Goal: Answer question/provide support: Share knowledge or assist other users

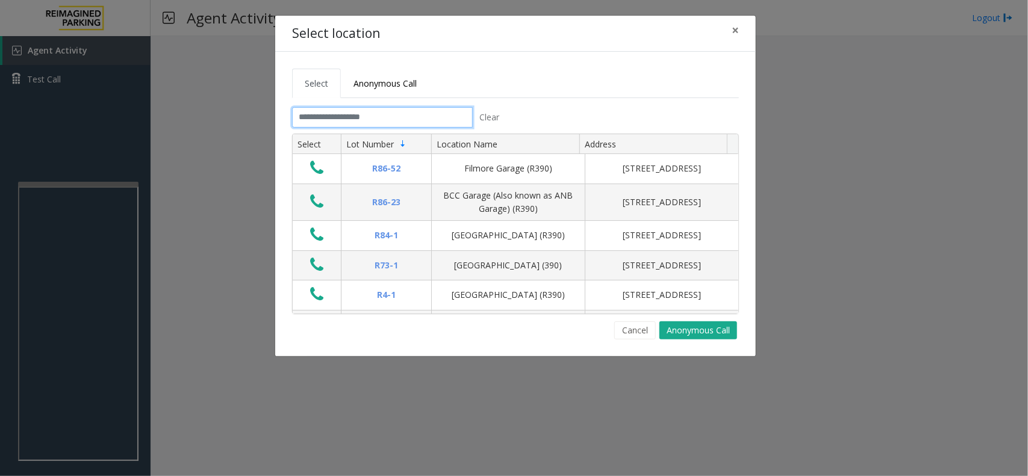
click at [319, 115] on input "text" at bounding box center [382, 117] width 181 height 20
click at [318, 120] on input "text" at bounding box center [382, 117] width 181 height 20
click at [335, 124] on input "text" at bounding box center [382, 117] width 181 height 20
click at [341, 118] on input "text" at bounding box center [382, 117] width 181 height 20
click at [377, 86] on span "Anonymous Call" at bounding box center [385, 83] width 63 height 11
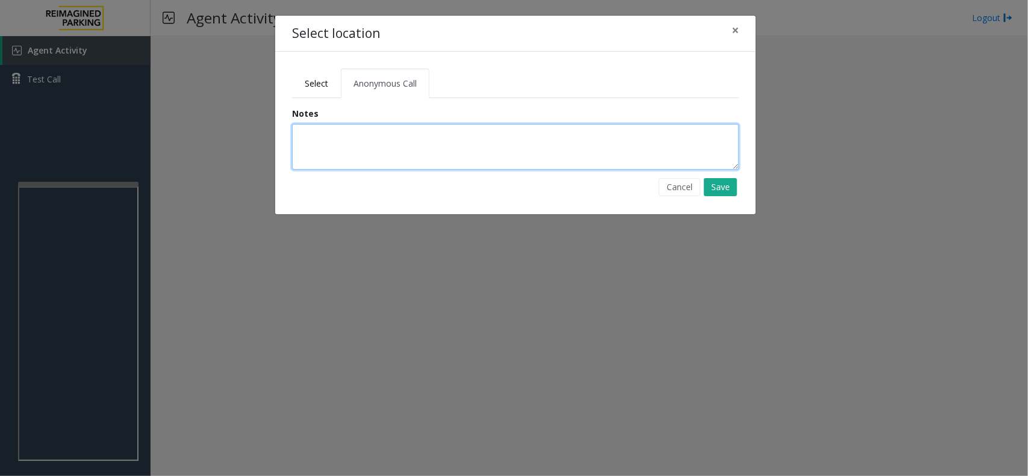
click at [357, 140] on textarea at bounding box center [515, 147] width 447 height 46
type textarea "**********"
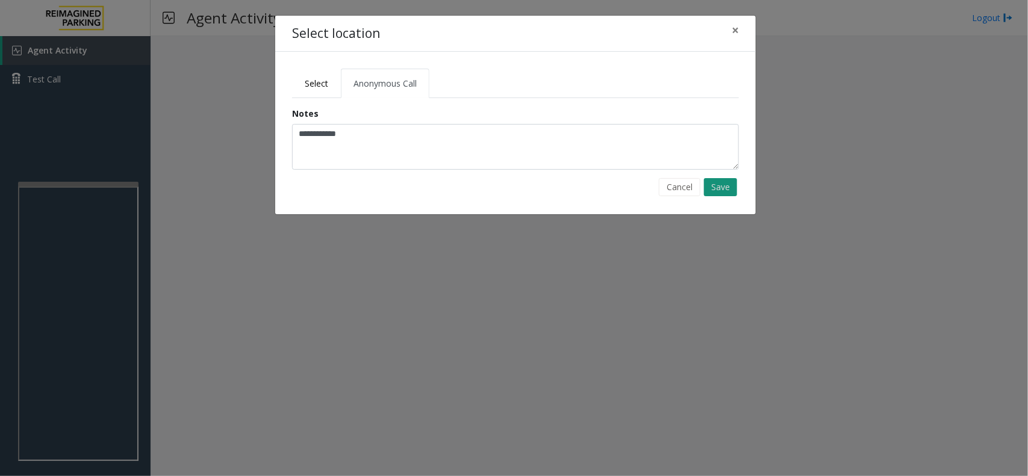
click at [720, 193] on button "Save" at bounding box center [720, 187] width 33 height 18
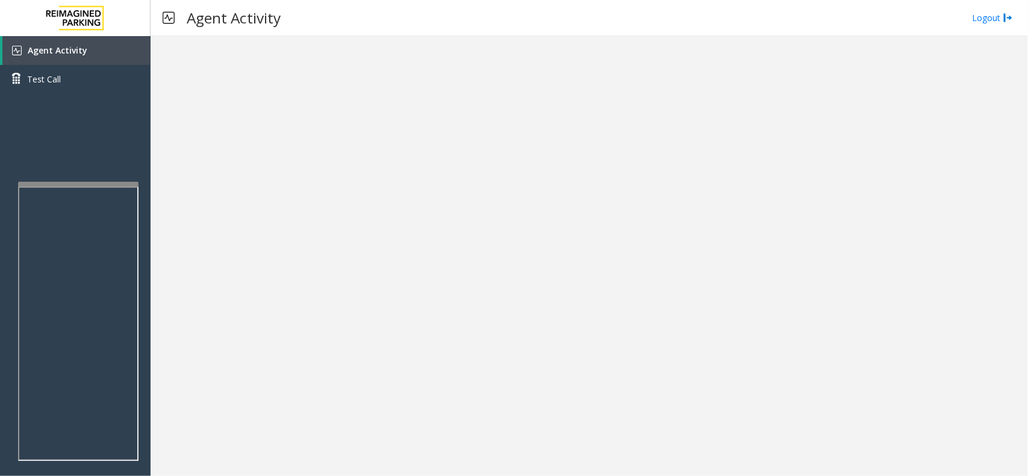
click at [110, 172] on app-root "Agent Activity Test Call × Close Powered by Umojo © 2025 Agent Activity Logout ×" at bounding box center [514, 238] width 1028 height 476
click at [113, 55] on link "Agent Activity" at bounding box center [76, 50] width 148 height 29
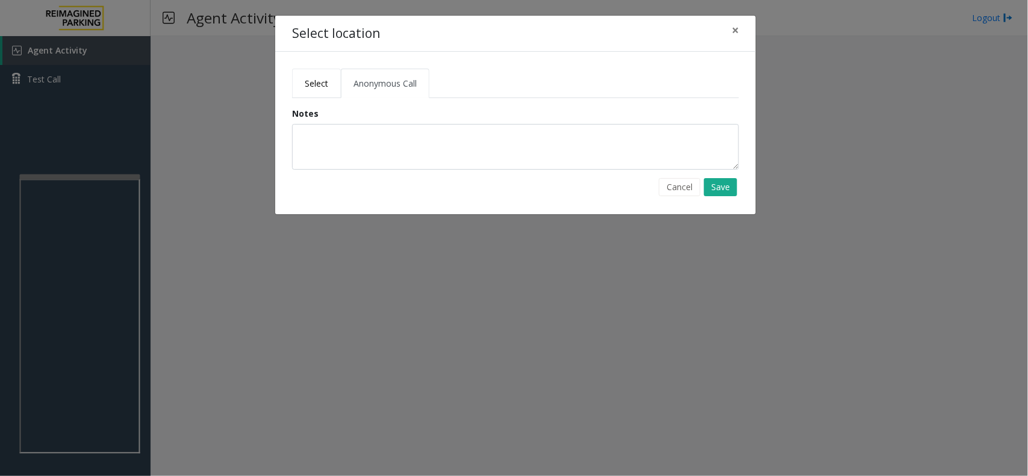
click at [329, 70] on link "Select" at bounding box center [316, 84] width 49 height 30
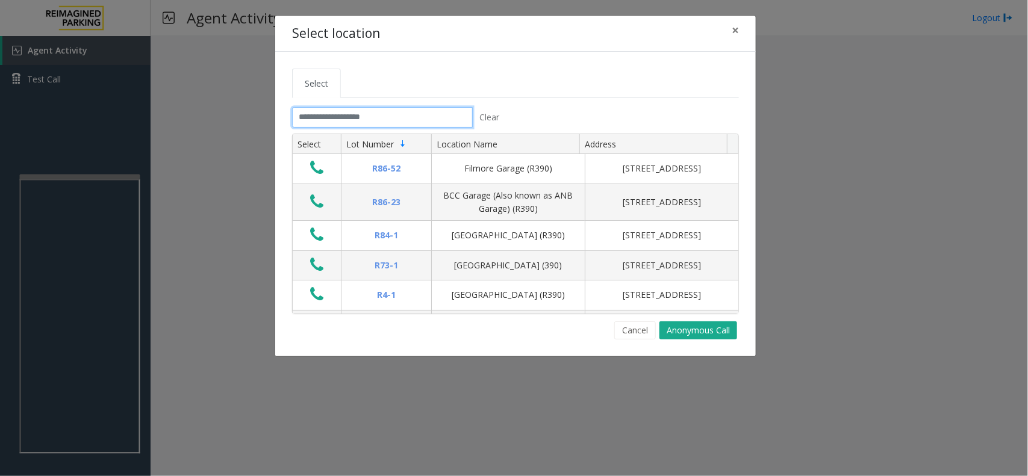
click at [343, 126] on input "text" at bounding box center [382, 117] width 181 height 20
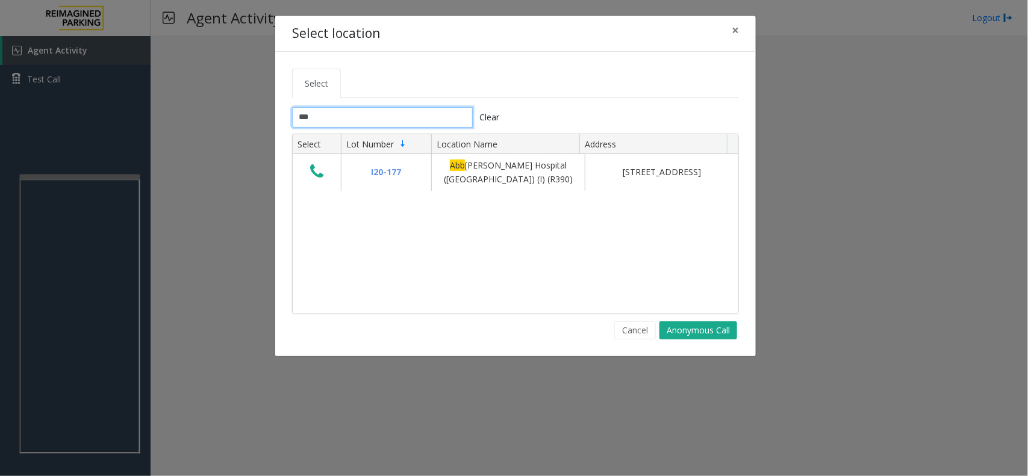
type input "***"
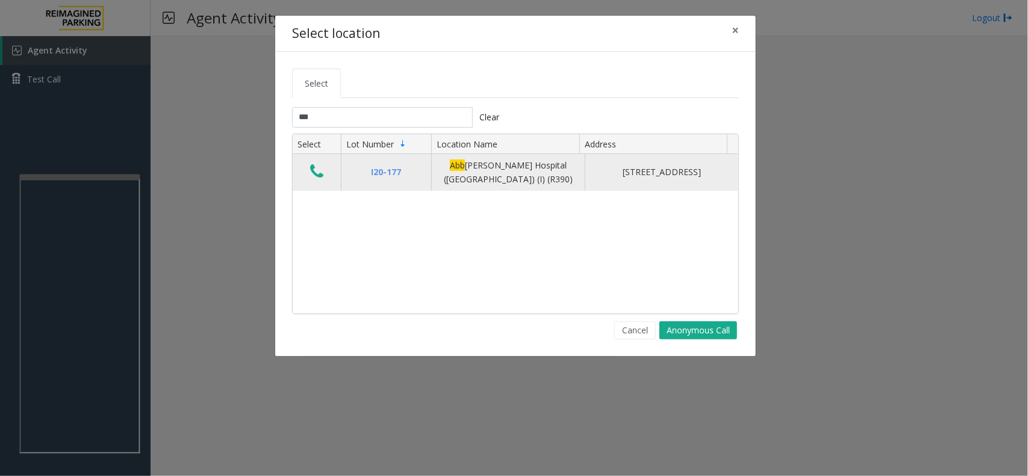
click at [315, 170] on icon "Data table" at bounding box center [316, 171] width 13 height 17
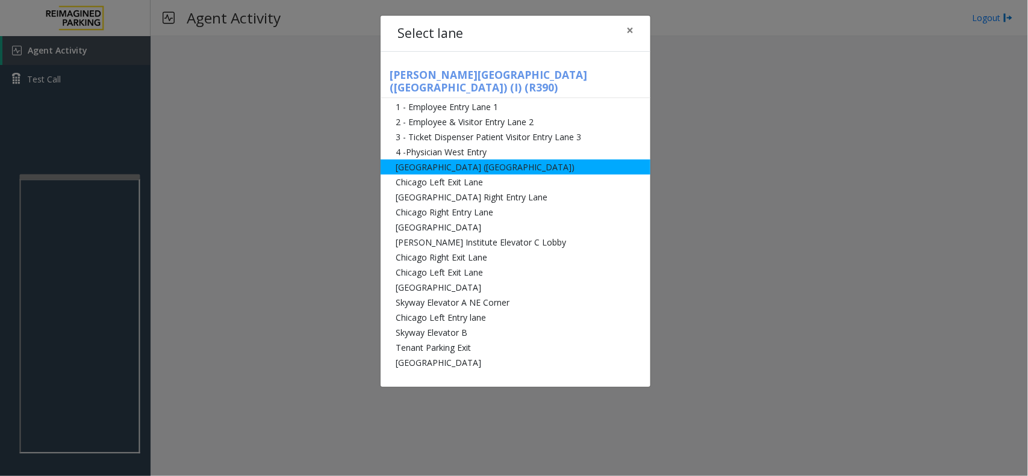
click at [428, 160] on li "[GEOGRAPHIC_DATA] ([GEOGRAPHIC_DATA])" at bounding box center [516, 167] width 270 height 15
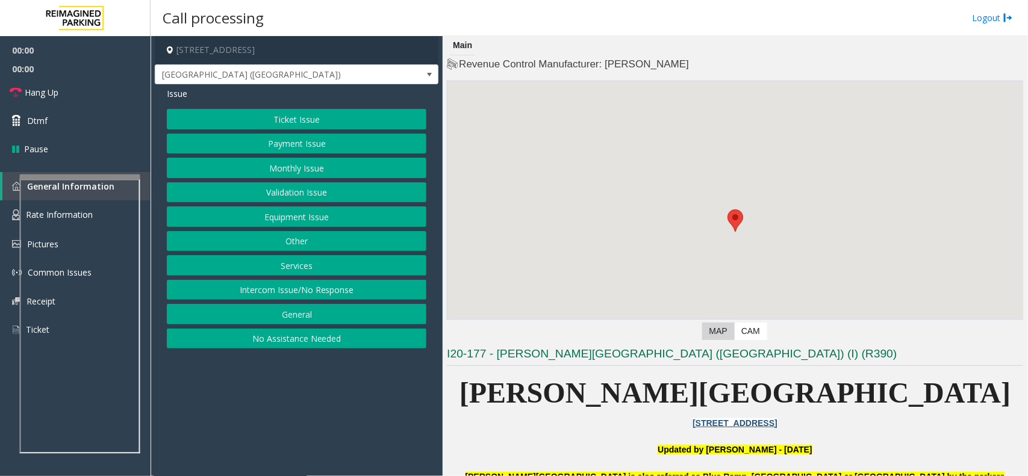
click at [363, 126] on button "Ticket Issue" at bounding box center [297, 119] width 260 height 20
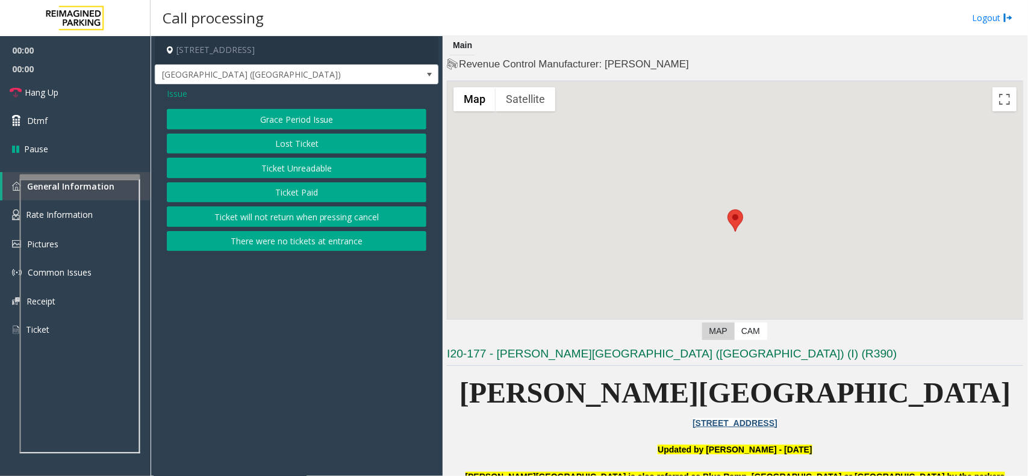
click at [340, 164] on button "Ticket Unreadable" at bounding box center [297, 168] width 260 height 20
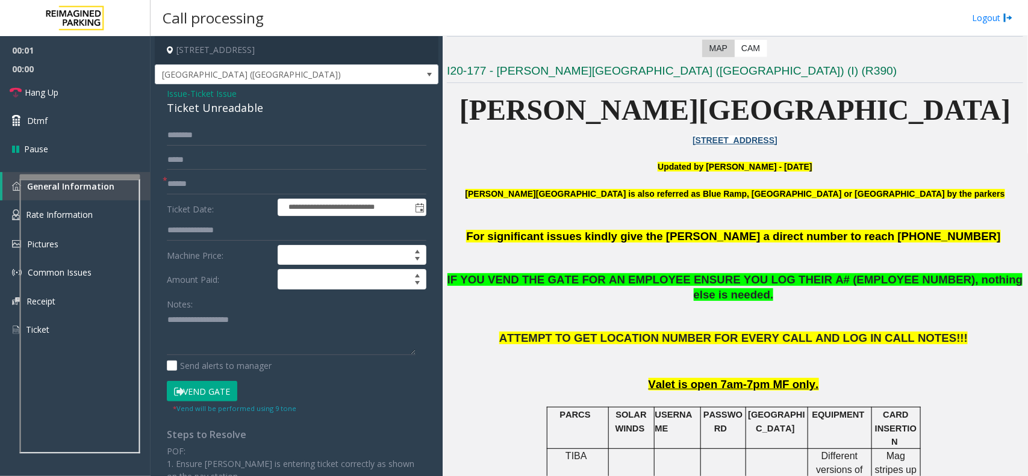
scroll to position [376, 0]
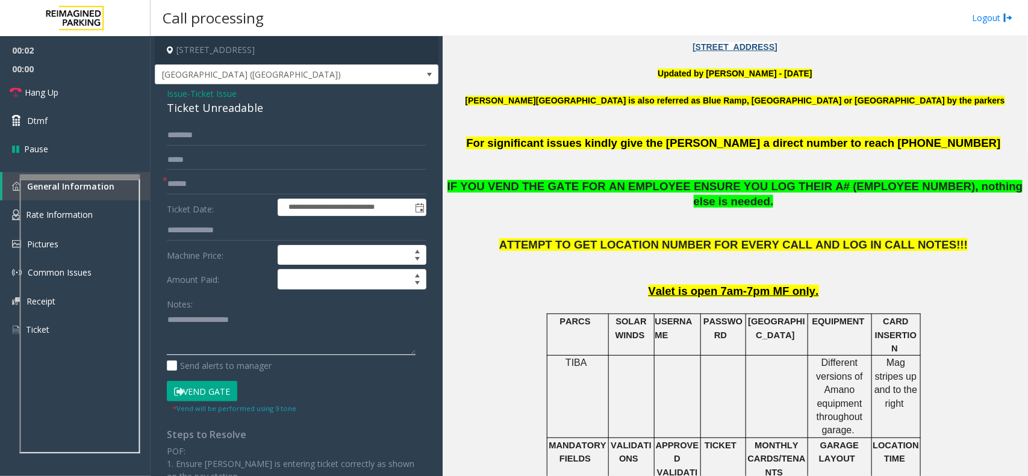
click at [248, 318] on textarea at bounding box center [291, 333] width 249 height 45
click at [238, 107] on div "Ticket Unreadable" at bounding box center [297, 108] width 260 height 16
copy div "Ticket Unreadable"
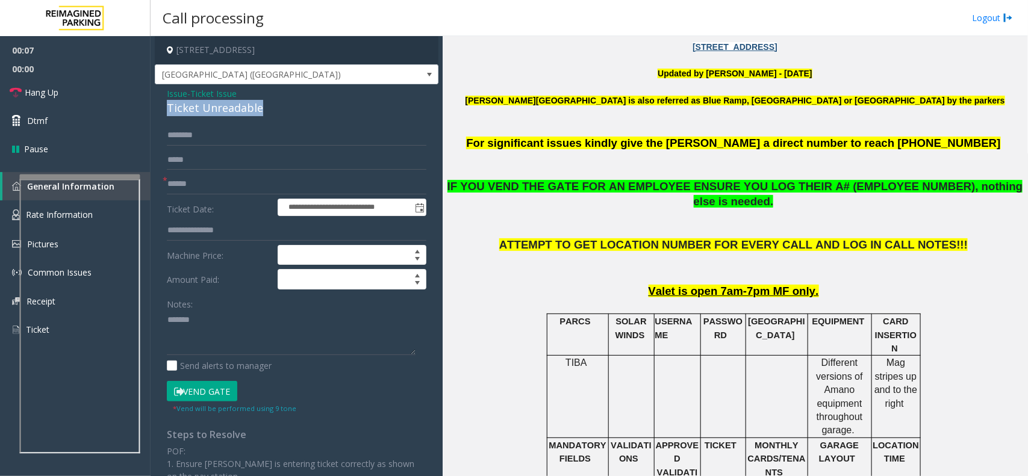
click at [197, 395] on button "Vend Gate" at bounding box center [202, 391] width 70 height 20
click at [236, 330] on textarea at bounding box center [291, 333] width 249 height 45
paste textarea "**********"
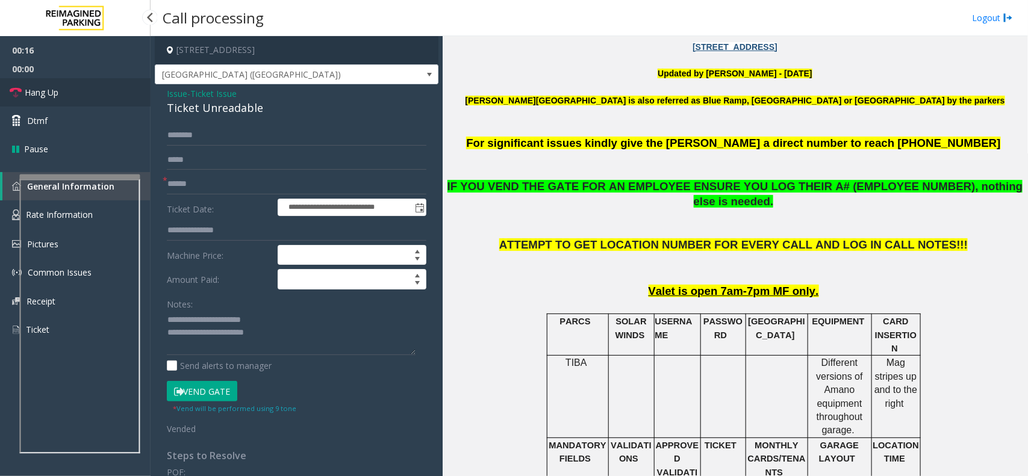
click at [78, 92] on link "Hang Up" at bounding box center [75, 92] width 151 height 28
click at [298, 339] on textarea at bounding box center [291, 333] width 249 height 45
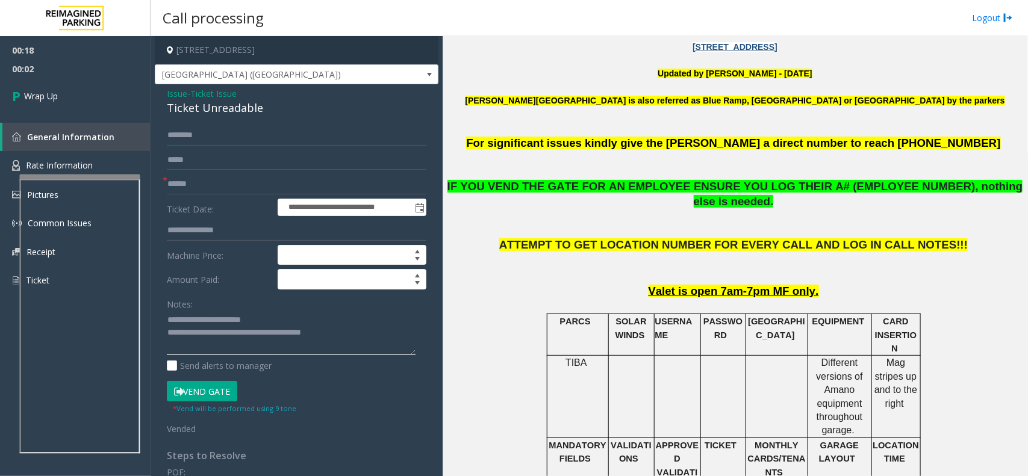
type textarea "**********"
click at [211, 194] on input "text" at bounding box center [297, 184] width 260 height 20
type input "**"
click at [104, 83] on link "Wrap Up" at bounding box center [75, 96] width 151 height 36
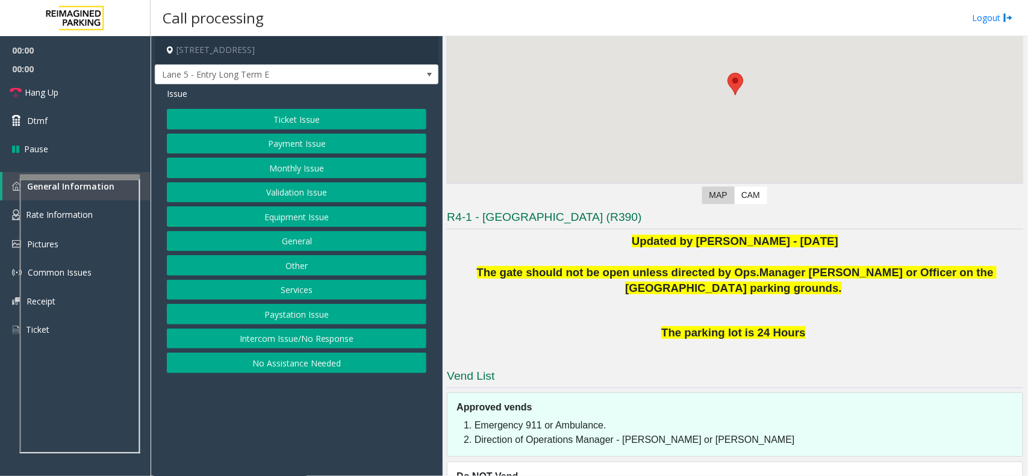
scroll to position [184, 0]
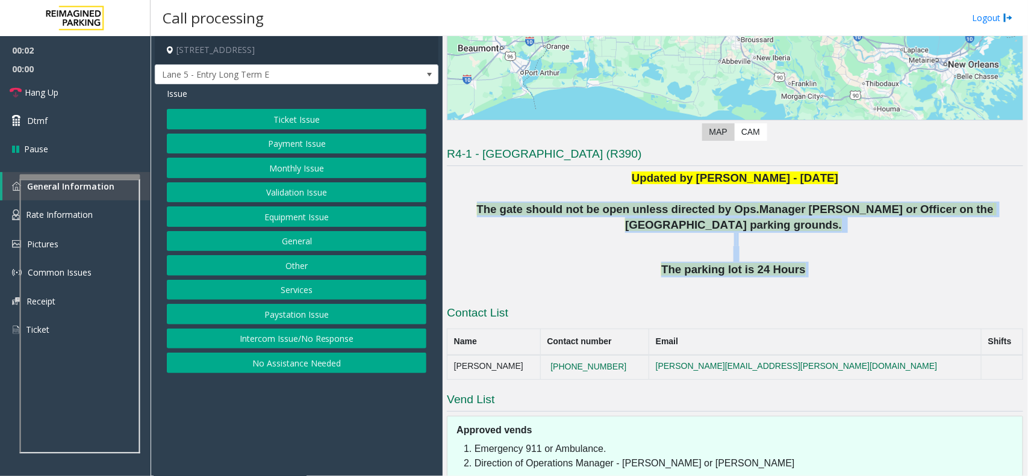
drag, startPoint x: 456, startPoint y: 205, endPoint x: 809, endPoint y: 272, distance: 358.6
click at [809, 272] on div "Updated by [PERSON_NAME] - [DATE] The gate should not be open unless directed b…" at bounding box center [735, 231] width 576 height 123
click at [809, 272] on p "The parking lot is 24 Hours" at bounding box center [735, 270] width 576 height 16
drag, startPoint x: 809, startPoint y: 276, endPoint x: 561, endPoint y: 169, distance: 270.0
click at [561, 169] on div "R4-1 - [GEOGRAPHIC_DATA] (R390) Updated by [PERSON_NAME] - [DATE] The gate shou…" at bounding box center [735, 347] width 576 height 403
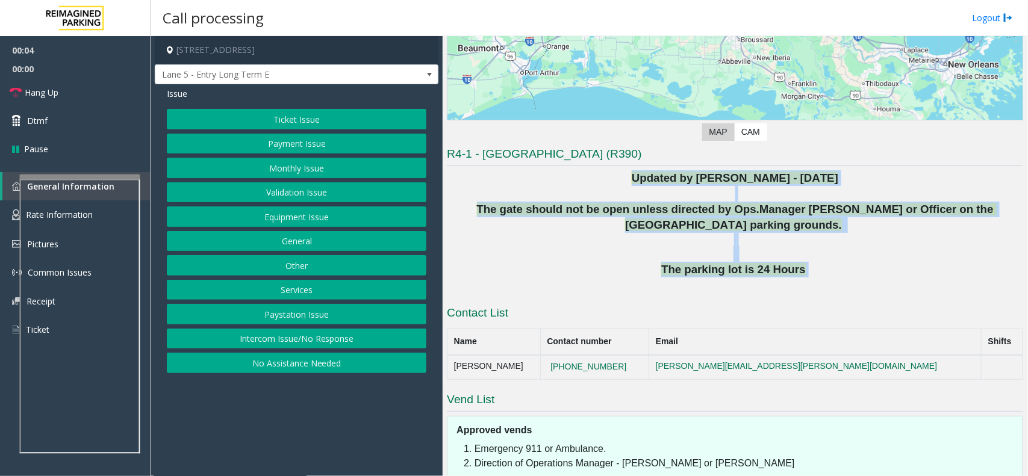
click at [560, 179] on p "Updated by [PERSON_NAME] - [DATE]" at bounding box center [735, 178] width 576 height 16
drag, startPoint x: 560, startPoint y: 179, endPoint x: 814, endPoint y: 254, distance: 264.5
click at [814, 254] on div "Updated by [PERSON_NAME] - [DATE] The gate should not be open unless directed b…" at bounding box center [735, 231] width 576 height 123
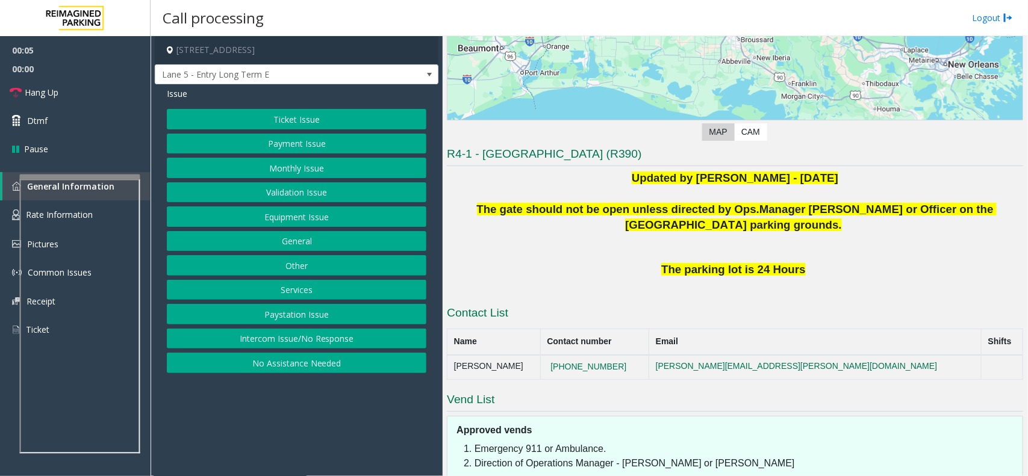
click at [810, 284] on p at bounding box center [735, 286] width 576 height 16
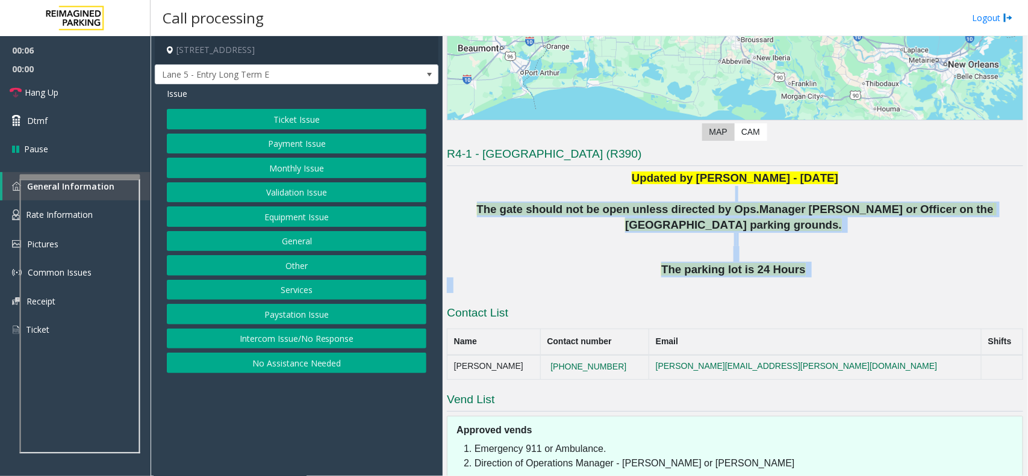
drag, startPoint x: 810, startPoint y: 284, endPoint x: 534, endPoint y: 198, distance: 289.1
click at [534, 198] on div "Updated by [PERSON_NAME] - [DATE] The gate should not be open unless directed b…" at bounding box center [735, 231] width 576 height 123
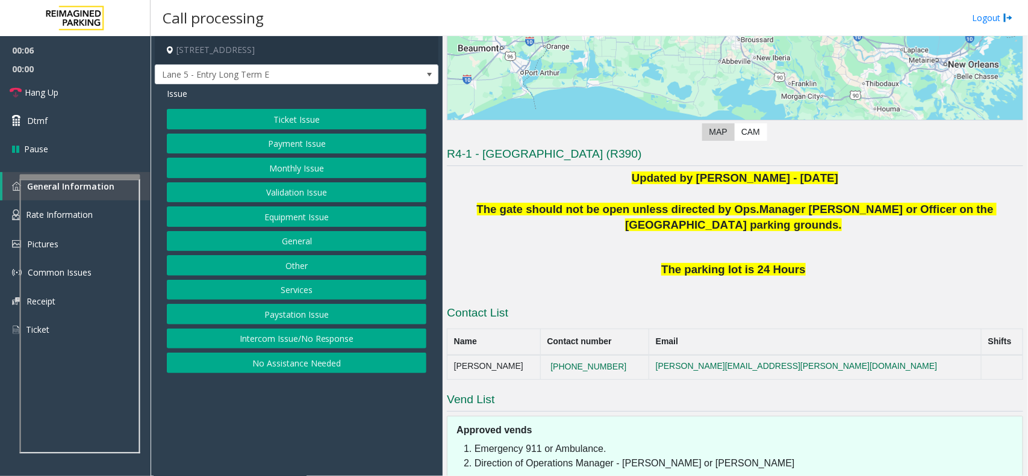
click at [537, 176] on p "Updated by [PERSON_NAME] - [DATE]" at bounding box center [735, 178] width 576 height 16
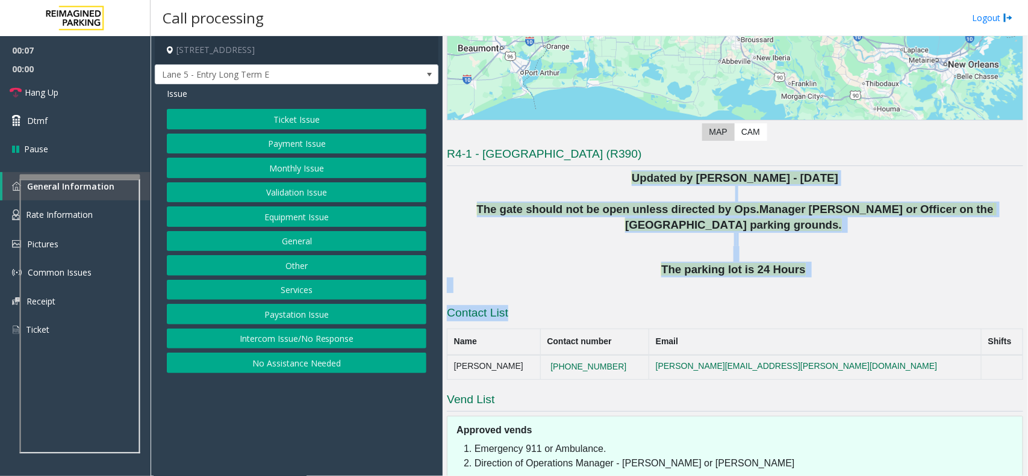
drag, startPoint x: 537, startPoint y: 176, endPoint x: 884, endPoint y: 298, distance: 368.2
click at [884, 298] on div "R4-1 - [GEOGRAPHIC_DATA] (R390) Updated by [PERSON_NAME] - [DATE] The gate shou…" at bounding box center [735, 347] width 576 height 403
click at [847, 284] on p at bounding box center [735, 286] width 576 height 16
drag, startPoint x: 846, startPoint y: 282, endPoint x: 468, endPoint y: 176, distance: 392.8
click at [468, 176] on div "Updated by [PERSON_NAME] - [DATE] The gate should not be open unless directed b…" at bounding box center [735, 231] width 576 height 123
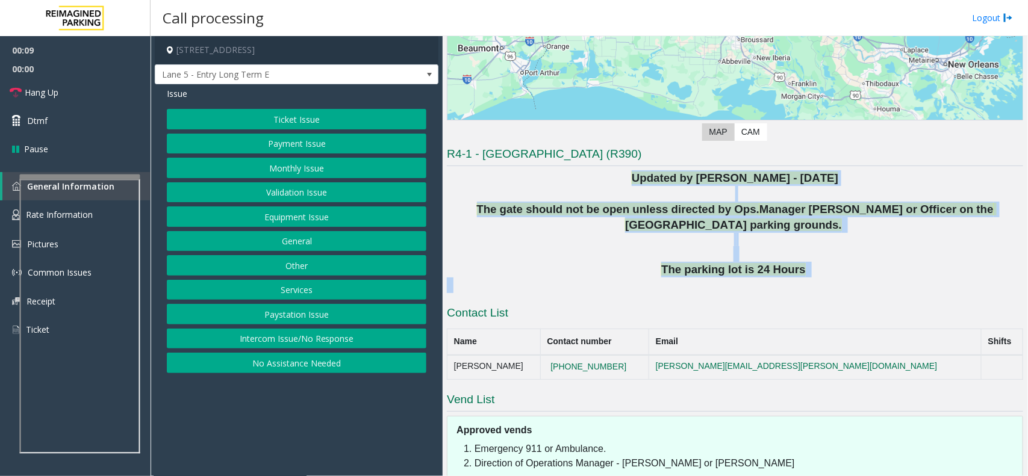
click at [508, 175] on p "Updated by [PERSON_NAME] - [DATE]" at bounding box center [735, 178] width 576 height 16
drag, startPoint x: 508, startPoint y: 175, endPoint x: 797, endPoint y: 278, distance: 306.9
click at [797, 278] on div "Updated by [PERSON_NAME] - [DATE] The gate should not be open unless directed b…" at bounding box center [735, 231] width 576 height 123
click at [799, 278] on p at bounding box center [735, 286] width 576 height 16
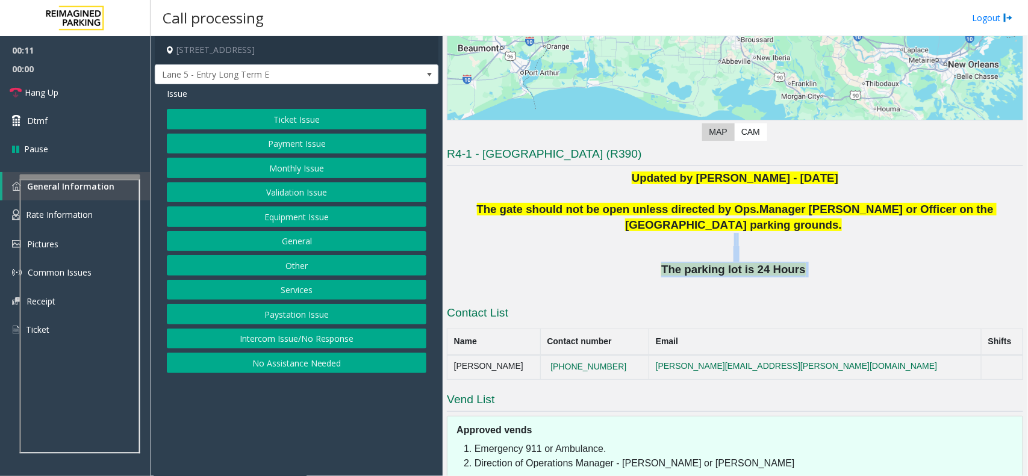
drag, startPoint x: 802, startPoint y: 275, endPoint x: 647, endPoint y: 208, distance: 167.8
click at [684, 223] on div "Updated by [PERSON_NAME] - [DATE] The gate should not be open unless directed b…" at bounding box center [735, 231] width 576 height 123
drag, startPoint x: 647, startPoint y: 208, endPoint x: 604, endPoint y: 199, distance: 44.4
click at [642, 205] on span "The gate should not be open unless directed by Ops." at bounding box center [618, 209] width 283 height 13
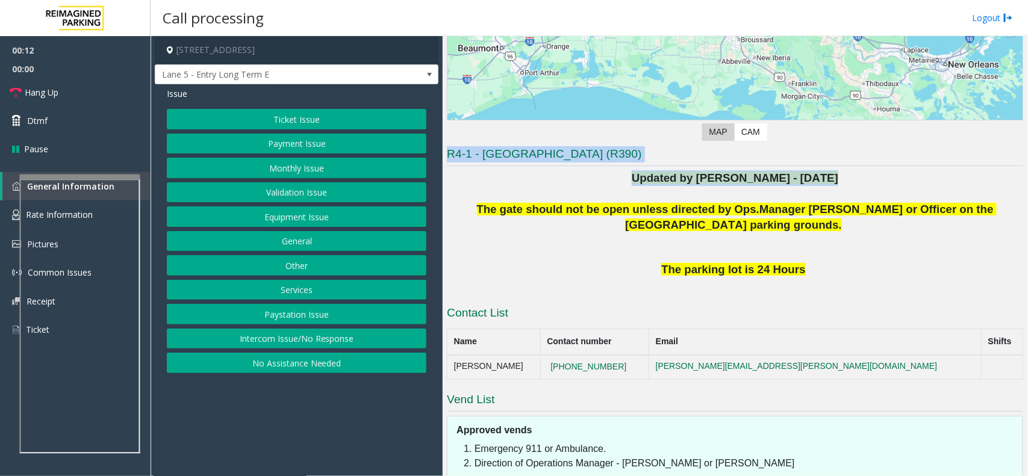
drag, startPoint x: 604, startPoint y: 199, endPoint x: 402, endPoint y: 154, distance: 206.7
click at [403, 154] on div "[STREET_ADDRESS][GEOGRAPHIC_DATA] 5 - Entry Long Term E Issue Ticket Issue Paym…" at bounding box center [589, 256] width 877 height 440
click at [549, 193] on p at bounding box center [735, 194] width 576 height 16
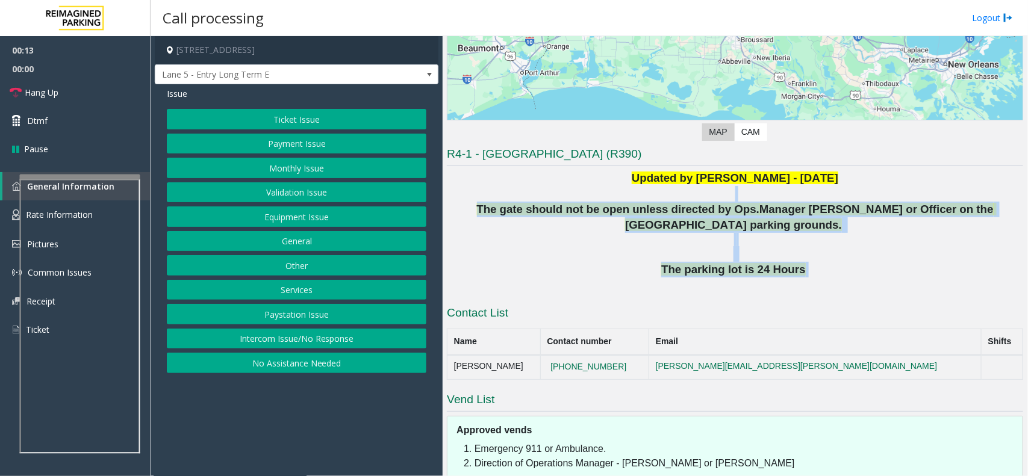
drag, startPoint x: 549, startPoint y: 193, endPoint x: 811, endPoint y: 273, distance: 273.4
click at [811, 273] on div "Updated by [PERSON_NAME] - [DATE] The gate should not be open unless directed b…" at bounding box center [735, 231] width 576 height 123
click at [811, 273] on p "The parking lot is 24 Hours" at bounding box center [735, 270] width 576 height 16
drag, startPoint x: 811, startPoint y: 273, endPoint x: 588, endPoint y: 167, distance: 246.5
click at [588, 167] on div "R4-1 - [GEOGRAPHIC_DATA] (R390) Updated by [PERSON_NAME] - [DATE] The gate shou…" at bounding box center [735, 347] width 576 height 403
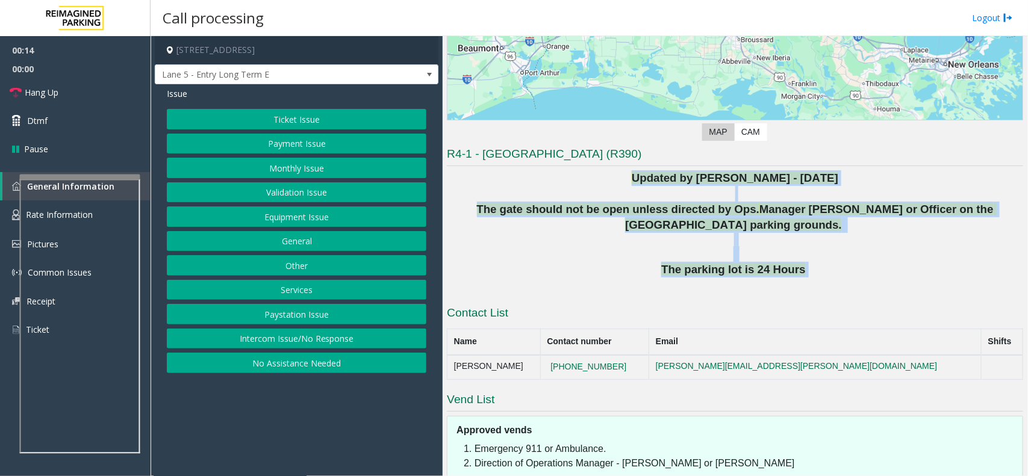
click at [561, 178] on p "Updated by [PERSON_NAME] - [DATE]" at bounding box center [735, 178] width 576 height 16
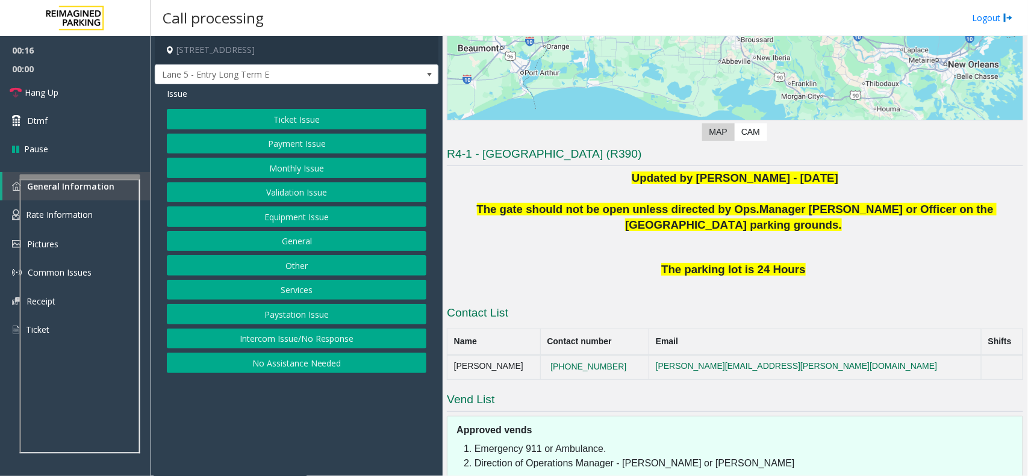
click at [310, 341] on button "Intercom Issue/No Response" at bounding box center [297, 339] width 260 height 20
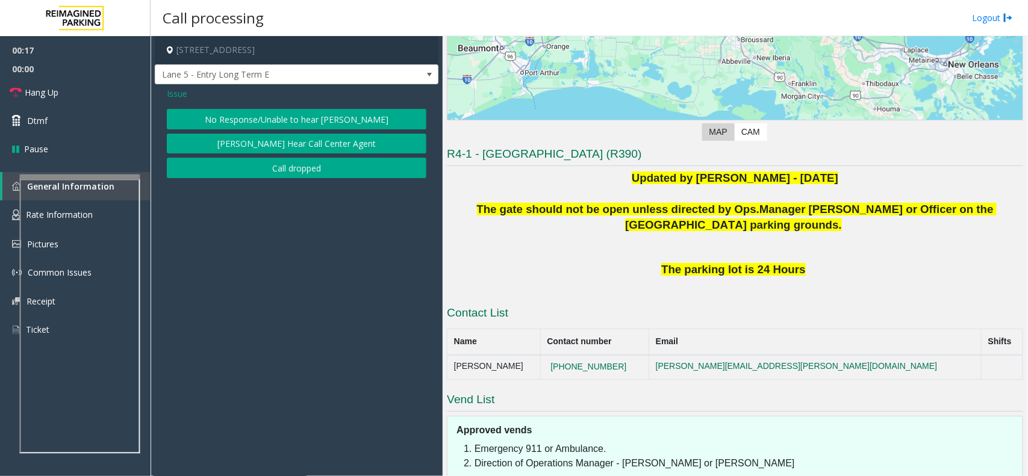
click at [261, 122] on button "No Response/Unable to hear [PERSON_NAME]" at bounding box center [297, 119] width 260 height 20
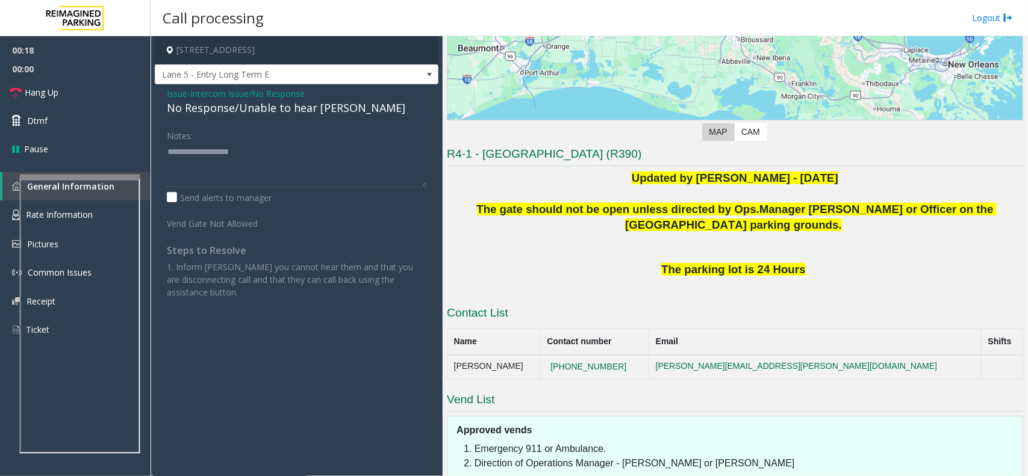
click at [275, 110] on div "No Response/Unable to hear [PERSON_NAME]" at bounding box center [297, 108] width 260 height 16
click at [304, 157] on div "Notes:" at bounding box center [297, 156] width 260 height 62
click at [314, 110] on div "No Response/Unable to hear [PERSON_NAME]" at bounding box center [297, 108] width 260 height 16
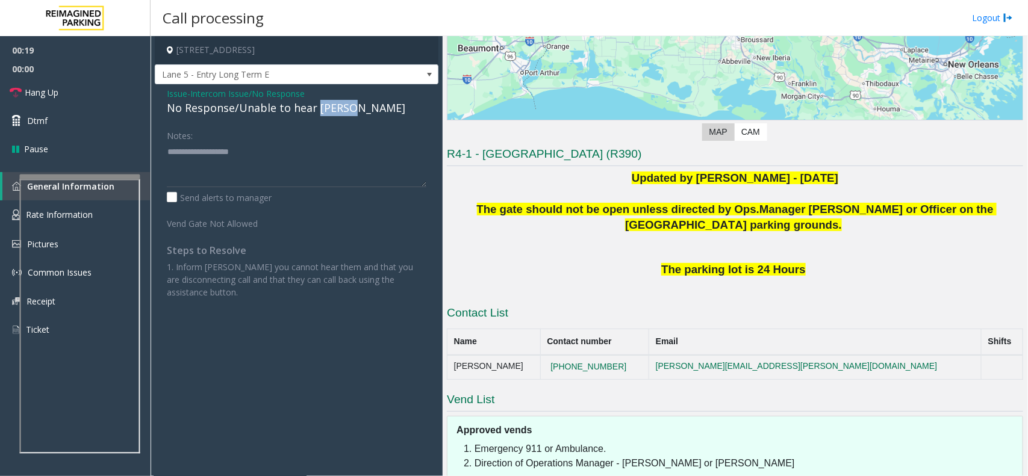
click at [314, 110] on div "No Response/Unable to hear [PERSON_NAME]" at bounding box center [297, 108] width 260 height 16
type textarea "**********"
click at [355, 140] on div "Notes:" at bounding box center [297, 156] width 260 height 62
click at [90, 90] on link "Hang Up" at bounding box center [75, 92] width 151 height 28
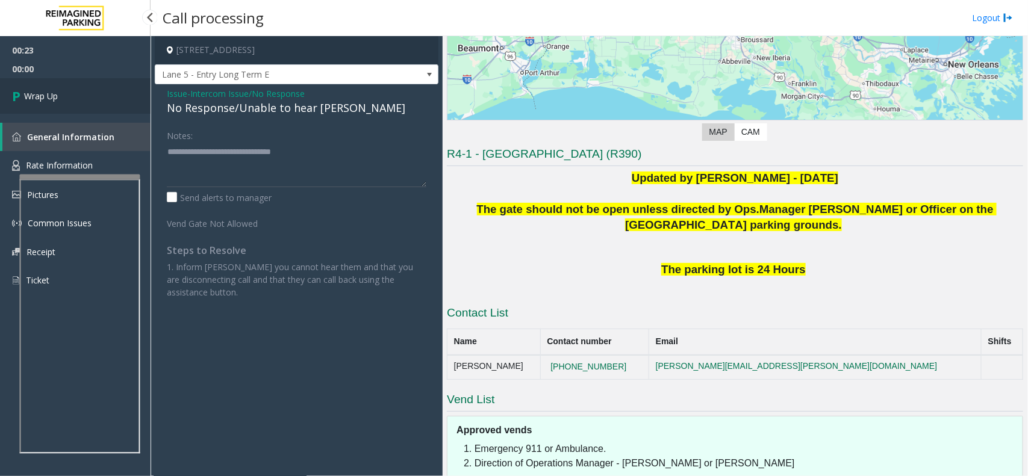
click at [90, 90] on link "Wrap Up" at bounding box center [75, 96] width 151 height 36
